Goal: Information Seeking & Learning: Learn about a topic

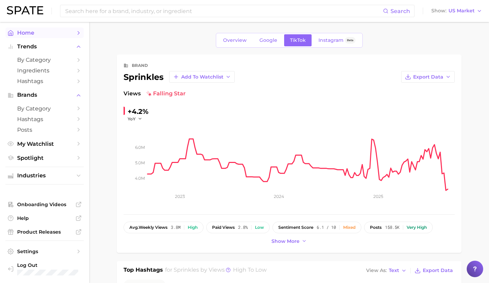
click at [36, 31] on span "Home" at bounding box center [44, 33] width 55 height 7
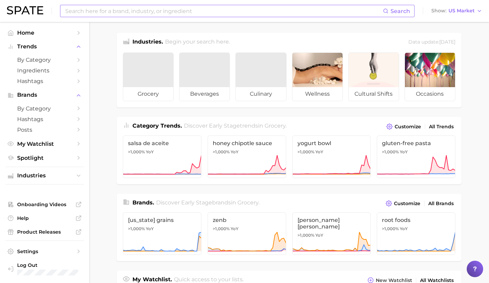
click at [90, 13] on input at bounding box center [224, 11] width 319 height 12
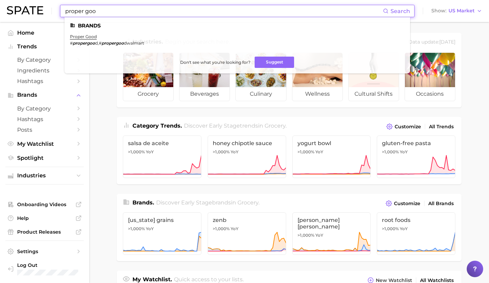
type input "proper goo"
click at [83, 39] on li "proper good # propergoo d , # propergoo dwalmart" at bounding box center [107, 40] width 74 height 12
click at [81, 38] on link "proper good" at bounding box center [83, 36] width 27 height 5
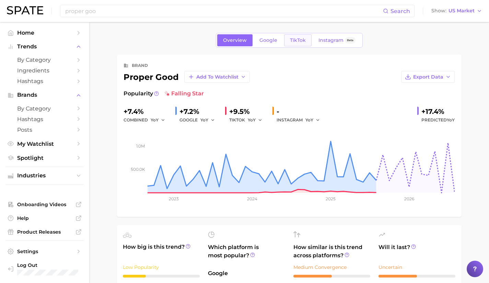
click at [297, 42] on span "TikTok" at bounding box center [298, 40] width 16 height 6
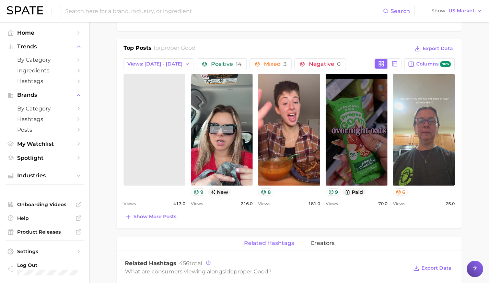
scroll to position [270, 0]
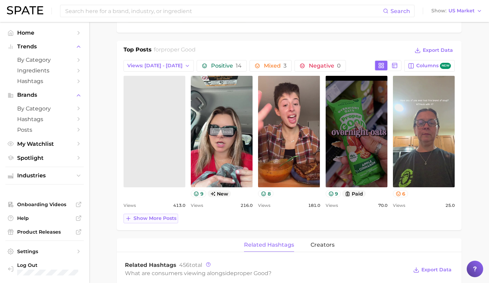
click at [156, 220] on span "Show more posts" at bounding box center [155, 219] width 43 height 6
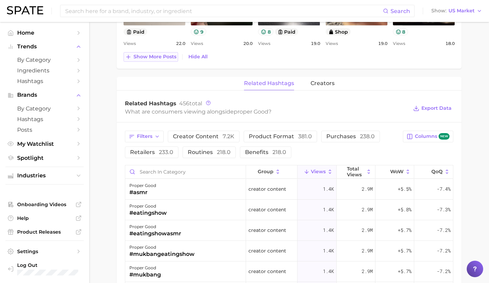
scroll to position [43, 0]
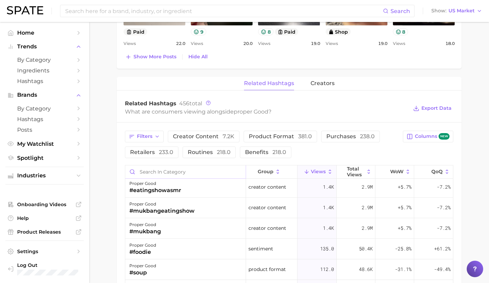
click at [165, 172] on input "Search in category" at bounding box center [185, 172] width 121 height 13
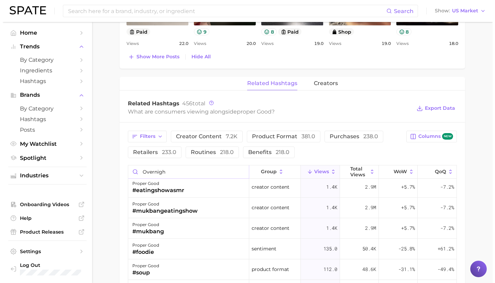
scroll to position [0, 0]
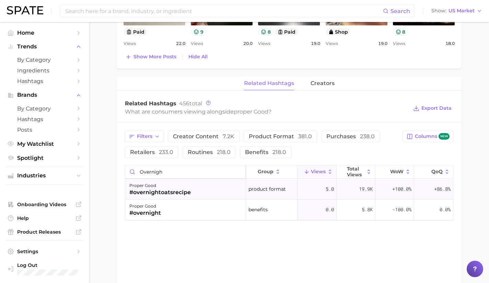
type input "overnigh"
click at [172, 191] on div "#overnightoatsrecipe" at bounding box center [159, 193] width 61 height 8
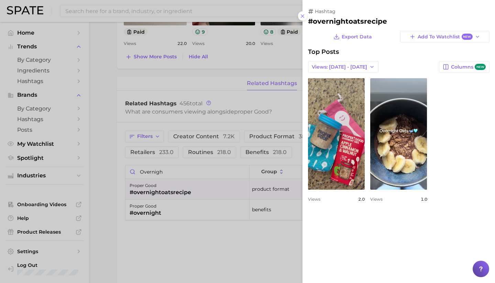
click at [172, 191] on div at bounding box center [247, 141] width 495 height 283
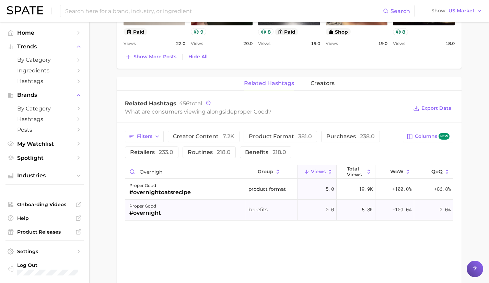
click at [169, 206] on div "proper good #overnight" at bounding box center [185, 210] width 121 height 21
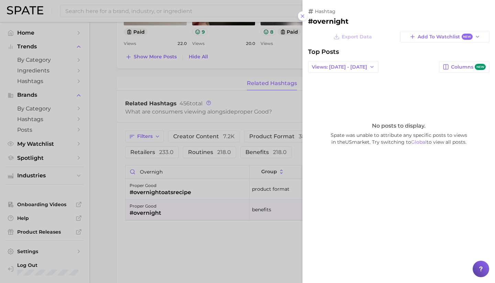
click at [165, 184] on div at bounding box center [247, 141] width 495 height 283
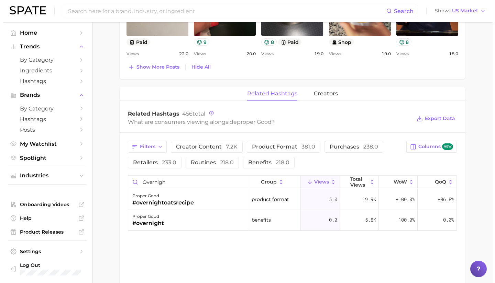
scroll to position [565, 0]
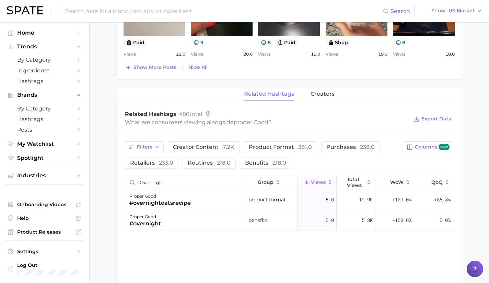
click at [240, 182] on input "overnigh" at bounding box center [185, 182] width 121 height 13
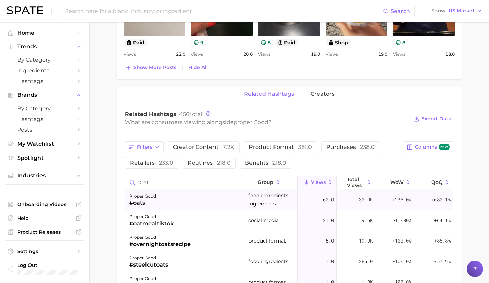
type input "oat"
click at [212, 203] on div "proper good #oats" at bounding box center [185, 200] width 121 height 21
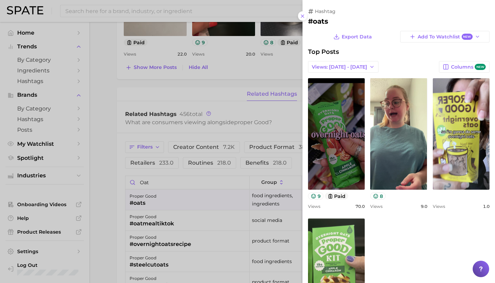
scroll to position [0, 0]
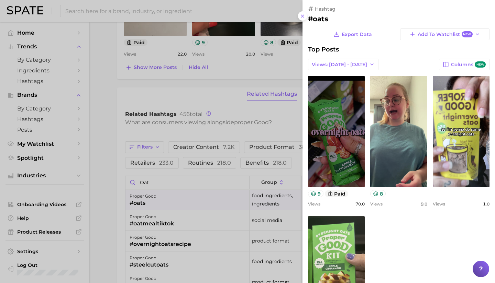
click at [184, 225] on div at bounding box center [247, 141] width 495 height 283
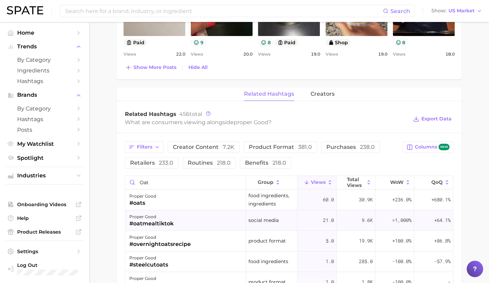
click at [179, 222] on div "proper good #oatmealtiktok" at bounding box center [185, 221] width 121 height 21
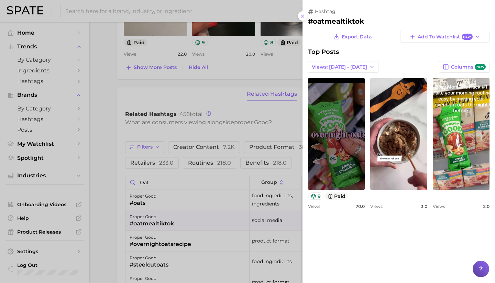
click at [179, 222] on div at bounding box center [247, 141] width 495 height 283
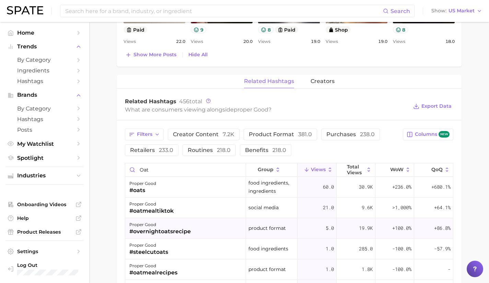
click at [177, 230] on div "#overnightoatsrecipe" at bounding box center [159, 232] width 61 height 8
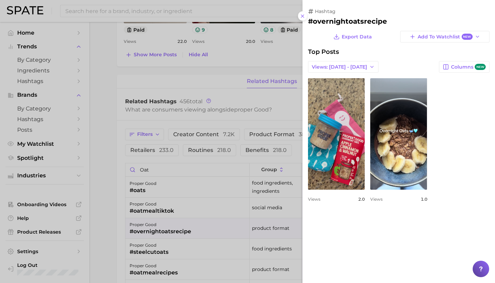
click at [177, 230] on div at bounding box center [247, 141] width 495 height 283
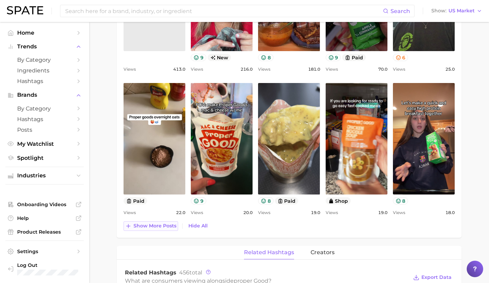
click at [148, 230] on button "Show more posts" at bounding box center [151, 227] width 55 height 10
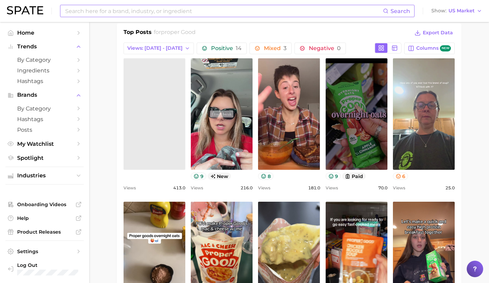
click at [199, 13] on input at bounding box center [224, 11] width 319 height 12
type input "oats"
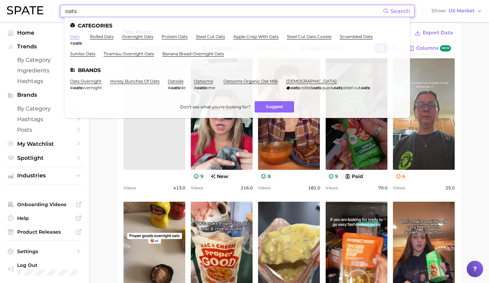
click at [75, 38] on link "oats" at bounding box center [75, 36] width 10 height 5
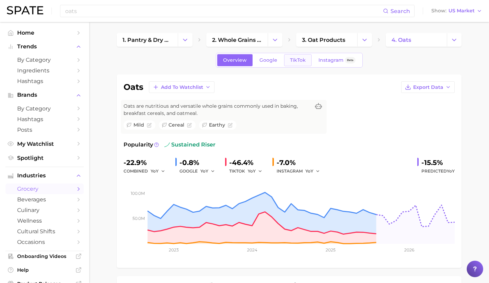
click at [298, 57] on span "TikTok" at bounding box center [298, 60] width 16 height 6
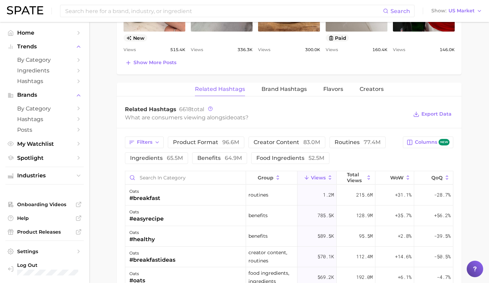
scroll to position [486, 0]
click at [341, 90] on span "Flavors" at bounding box center [334, 90] width 20 height 6
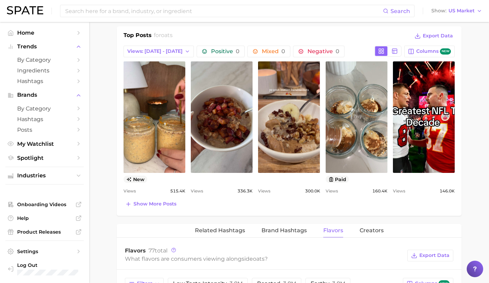
scroll to position [435, 0]
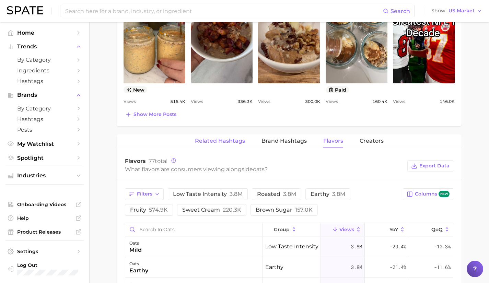
click at [219, 139] on span "Related Hashtags" at bounding box center [220, 141] width 50 height 6
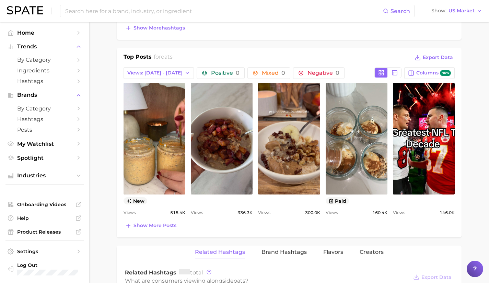
scroll to position [321, 0]
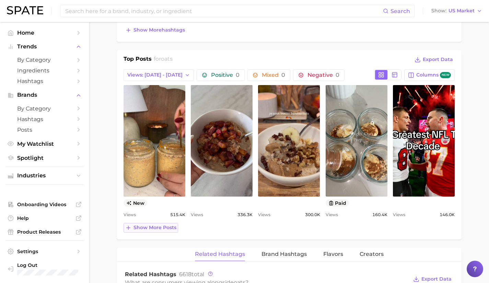
click at [157, 226] on span "Show more posts" at bounding box center [155, 228] width 43 height 6
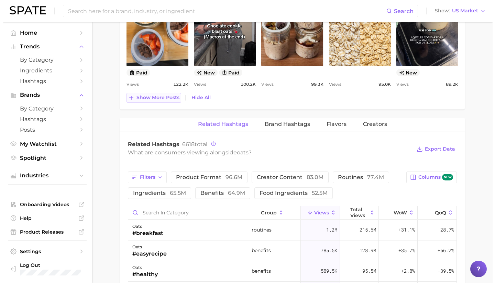
scroll to position [622, 0]
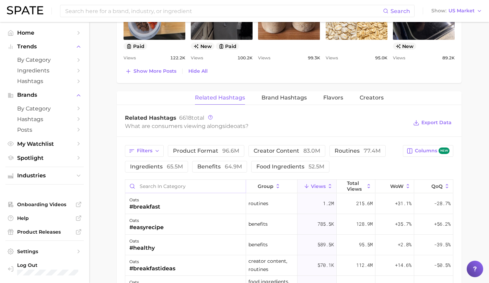
click at [158, 183] on input "Search in category" at bounding box center [185, 186] width 121 height 13
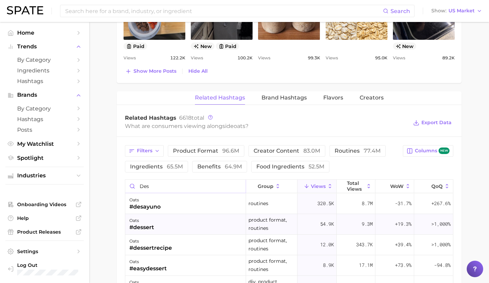
type input "des"
click at [180, 232] on div "oats #dessert" at bounding box center [185, 224] width 121 height 21
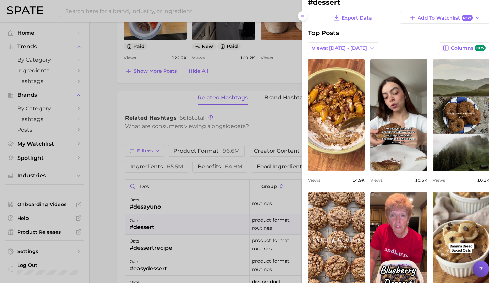
scroll to position [19, 0]
click at [195, 259] on div at bounding box center [247, 141] width 495 height 283
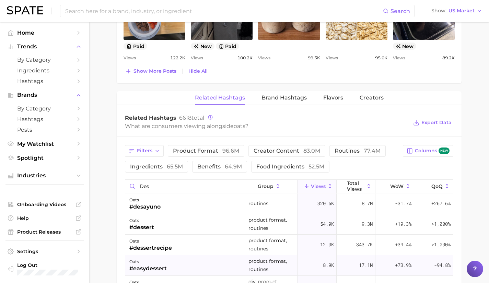
click at [188, 263] on div "oats #easydessert" at bounding box center [185, 266] width 121 height 21
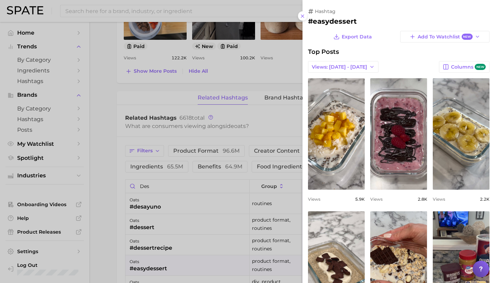
scroll to position [0, 0]
click at [271, 114] on div at bounding box center [247, 141] width 495 height 283
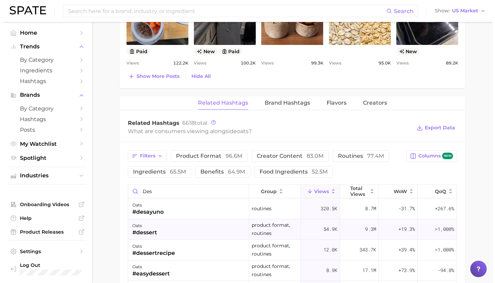
scroll to position [617, 0]
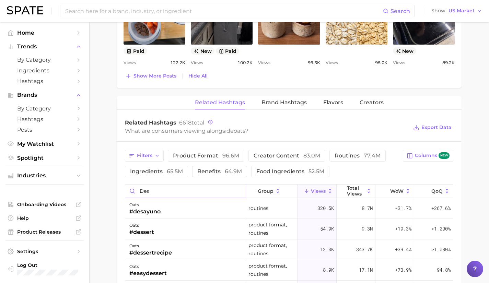
click at [201, 194] on input "des" at bounding box center [185, 191] width 121 height 13
type input "dessert"
click at [235, 191] on input "dessert" at bounding box center [185, 191] width 121 height 13
type input "berries"
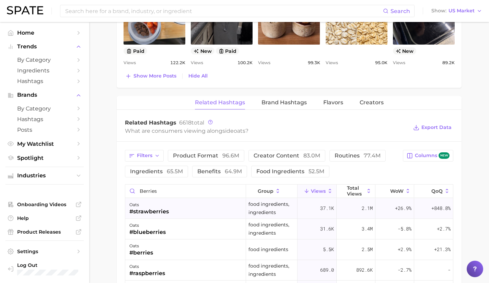
click at [167, 211] on div "#strawberries" at bounding box center [148, 212] width 39 height 8
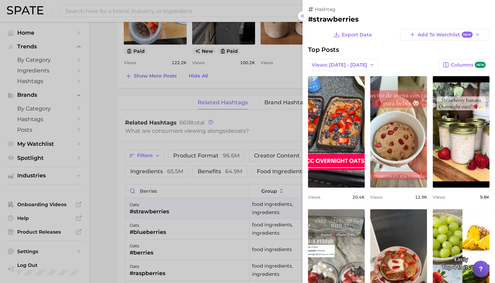
scroll to position [0, 0]
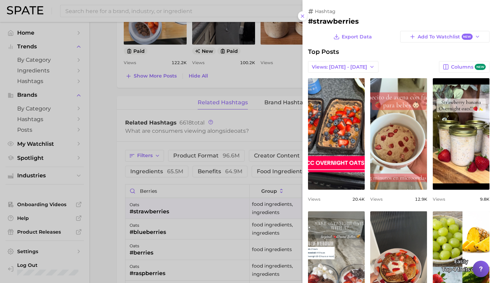
click at [180, 185] on div at bounding box center [247, 141] width 495 height 283
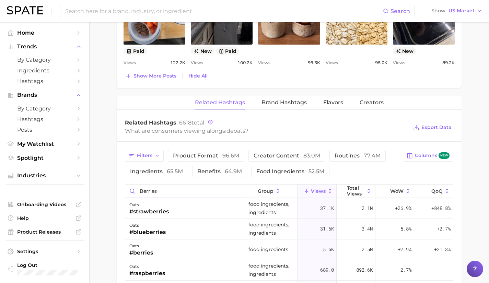
click at [240, 191] on input "berries" at bounding box center [185, 191] width 121 height 13
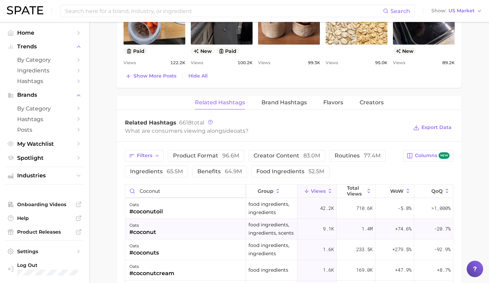
type input "coconut"
click at [231, 228] on div "oats #coconut" at bounding box center [185, 229] width 121 height 21
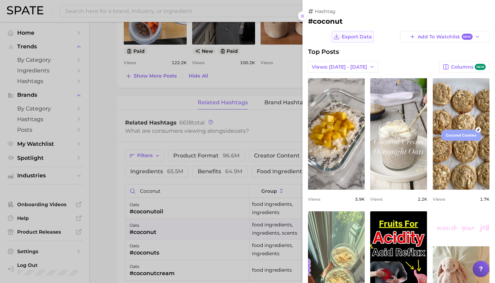
click at [353, 39] on span "Export Data" at bounding box center [356, 37] width 30 height 6
click at [207, 222] on div at bounding box center [247, 141] width 495 height 283
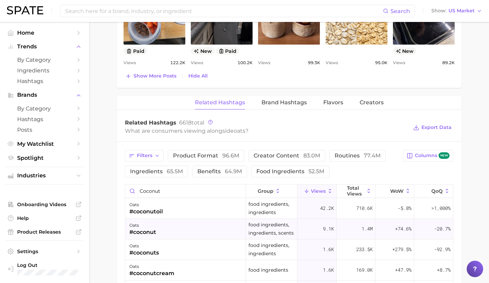
click at [157, 234] on div "oats #coconut" at bounding box center [185, 229] width 121 height 21
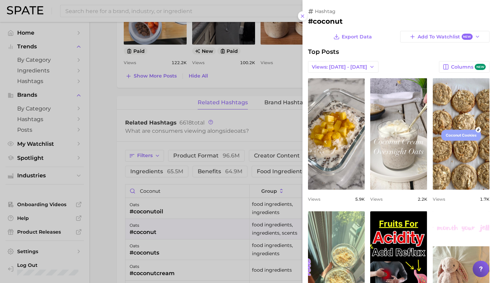
click at [451, 210] on div "view post on TikTok Views 5.9k view post on TikTok Views 2.2k view post on TikT…" at bounding box center [398, 273] width 181 height 390
click at [184, 192] on div at bounding box center [247, 141] width 495 height 283
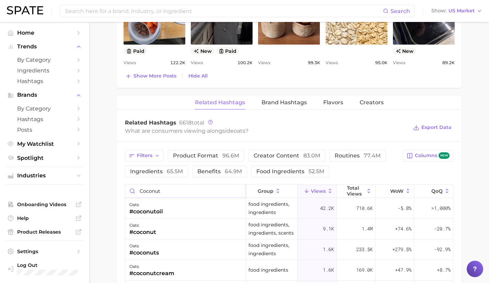
click at [235, 190] on input "coconut" at bounding box center [185, 191] width 121 height 13
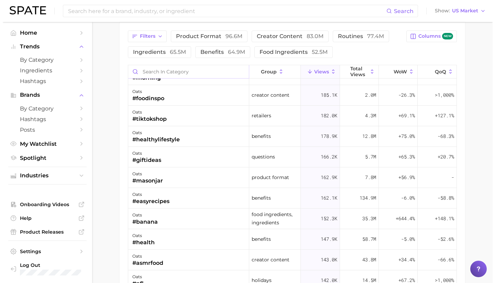
scroll to position [454, 0]
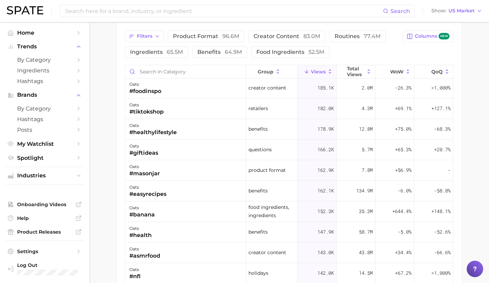
click at [225, 211] on div "oats #banana" at bounding box center [185, 212] width 121 height 21
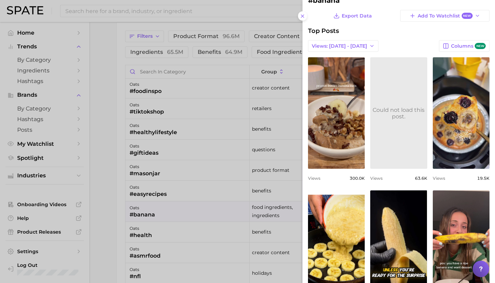
scroll to position [21, 0]
